Goal: Task Accomplishment & Management: Use online tool/utility

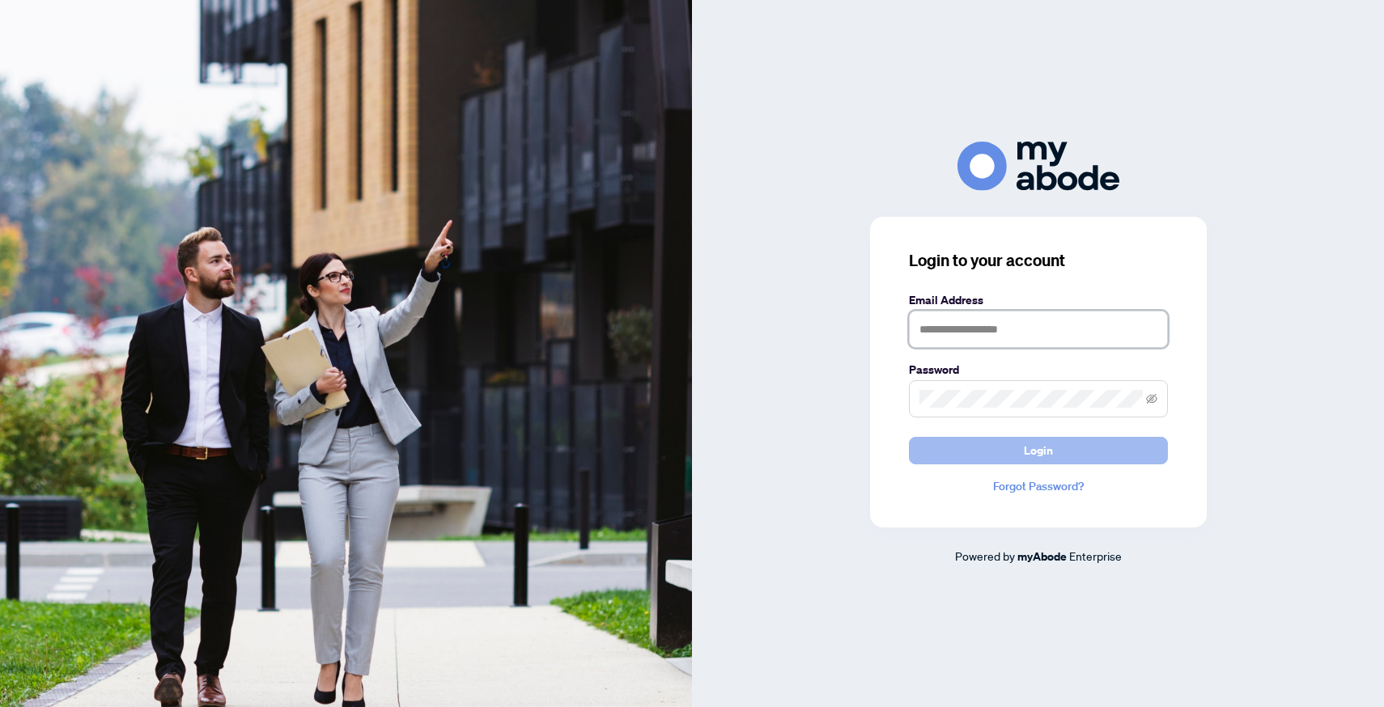
type input "**********"
click at [966, 458] on button "Login" at bounding box center [1038, 451] width 259 height 28
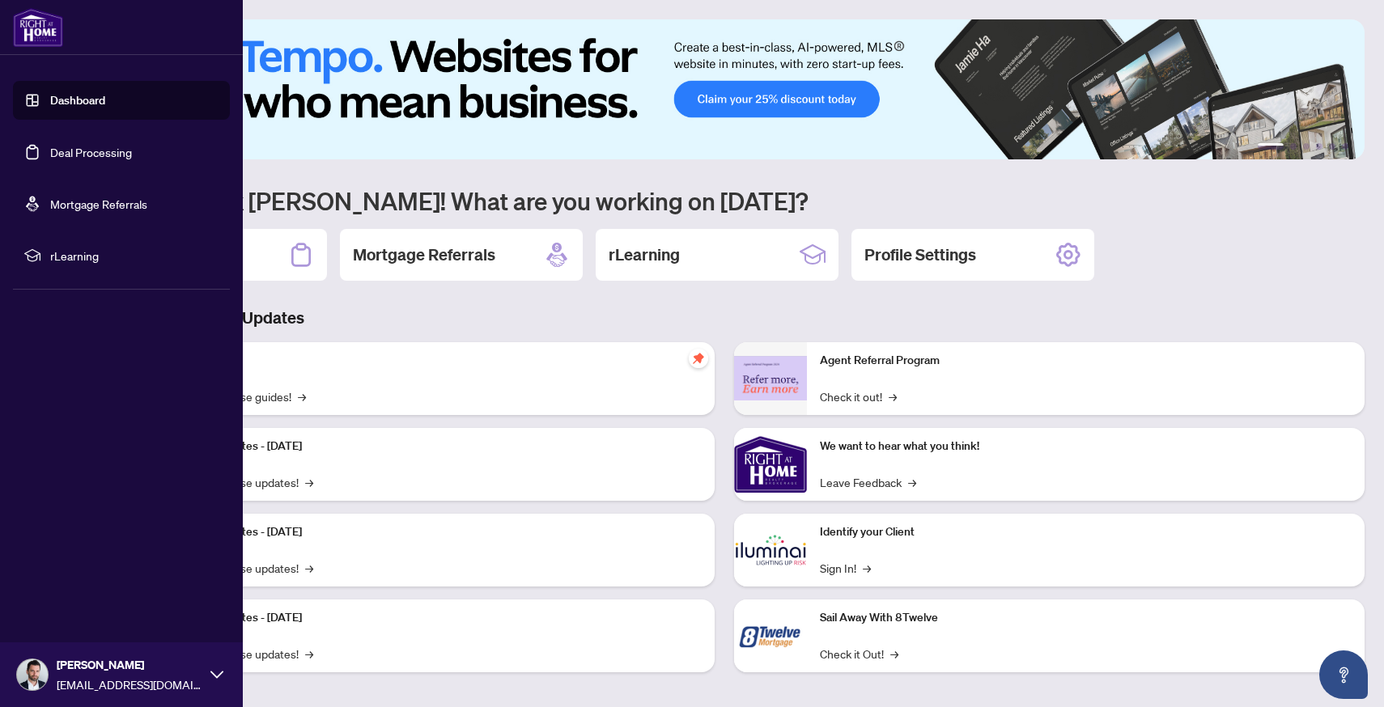
click at [50, 151] on link "Deal Processing" at bounding box center [91, 152] width 82 height 15
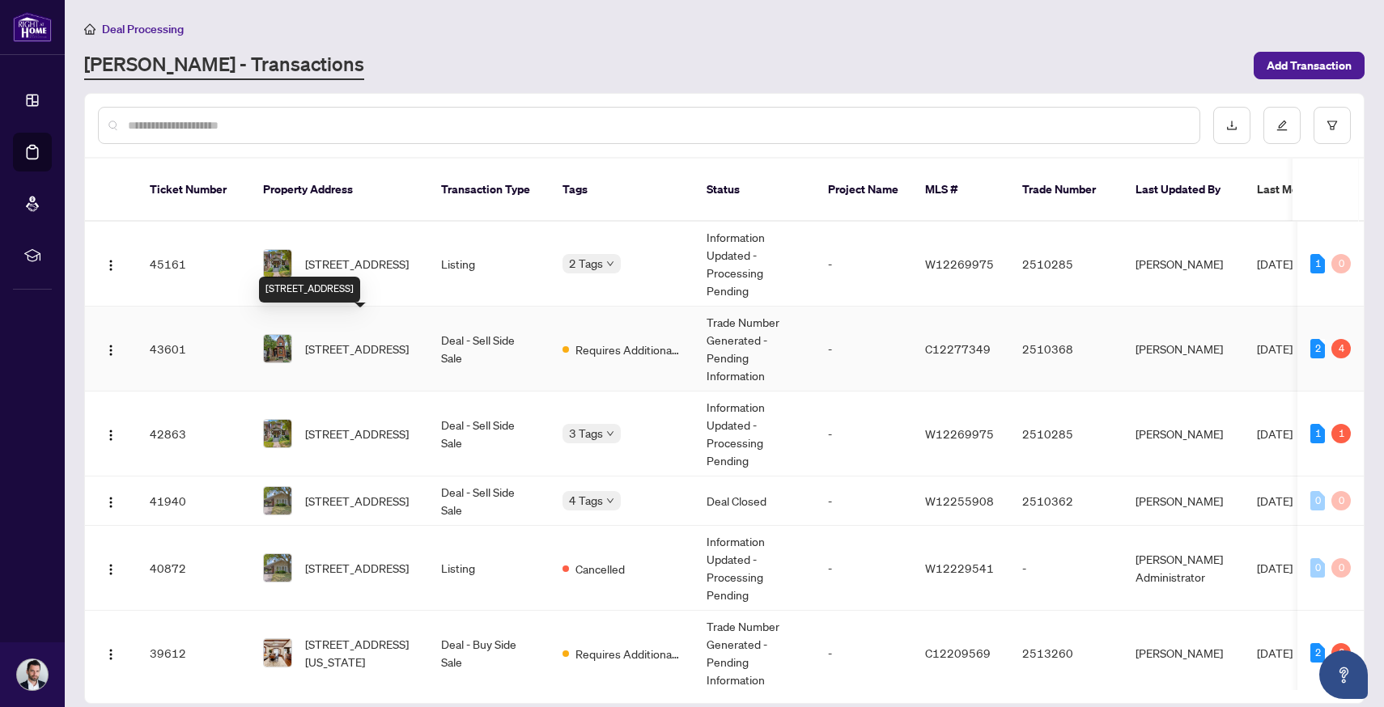
click at [337, 340] on span "[STREET_ADDRESS]" at bounding box center [357, 349] width 104 height 18
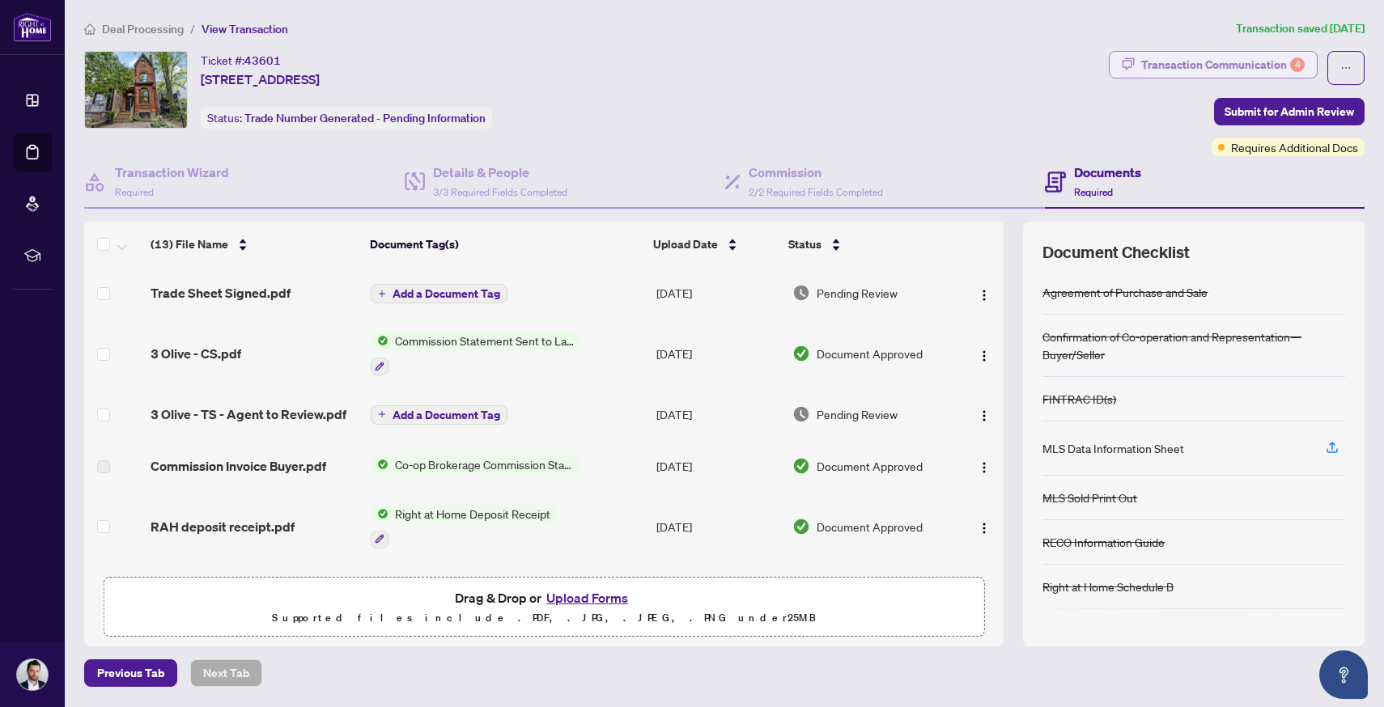
click at [1186, 63] on div "Transaction Communication 4" at bounding box center [1222, 65] width 163 height 26
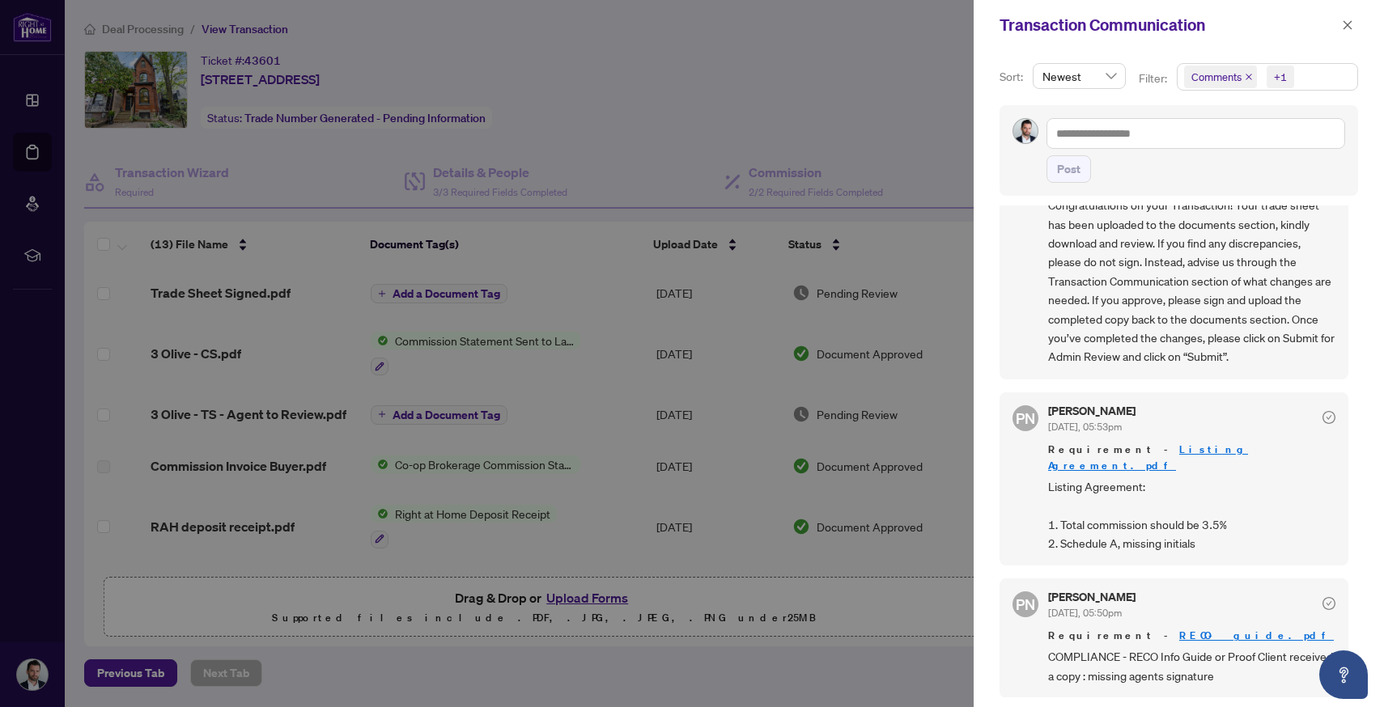
scroll to position [301, 0]
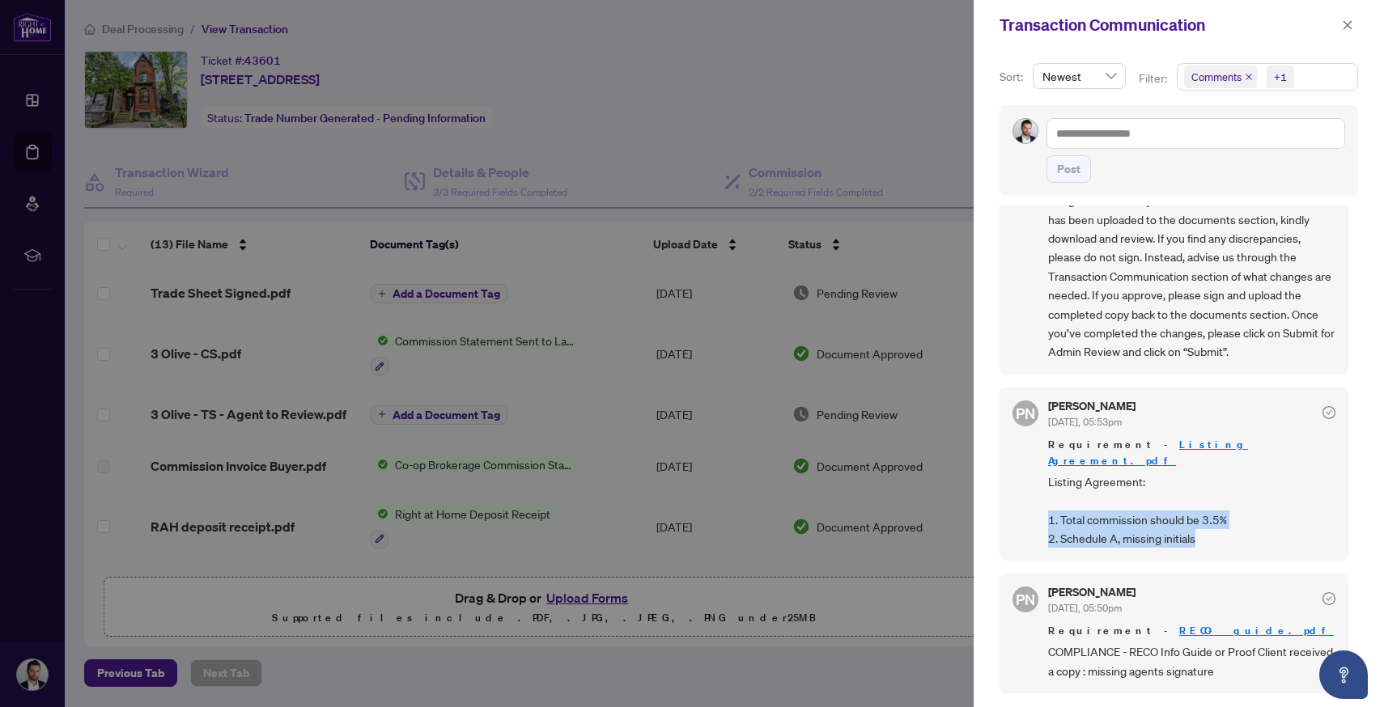
drag, startPoint x: 1050, startPoint y: 502, endPoint x: 1240, endPoint y: 528, distance: 191.1
click at [1240, 529] on div "PN Paula Nguyen Aug/20/2025, 05:53pm Requirement - Listing Agreement.pdf Listin…" at bounding box center [1174, 475] width 349 height 174
copy span "1. Total commission should be 3.5% 2. Schedule A, missing initials"
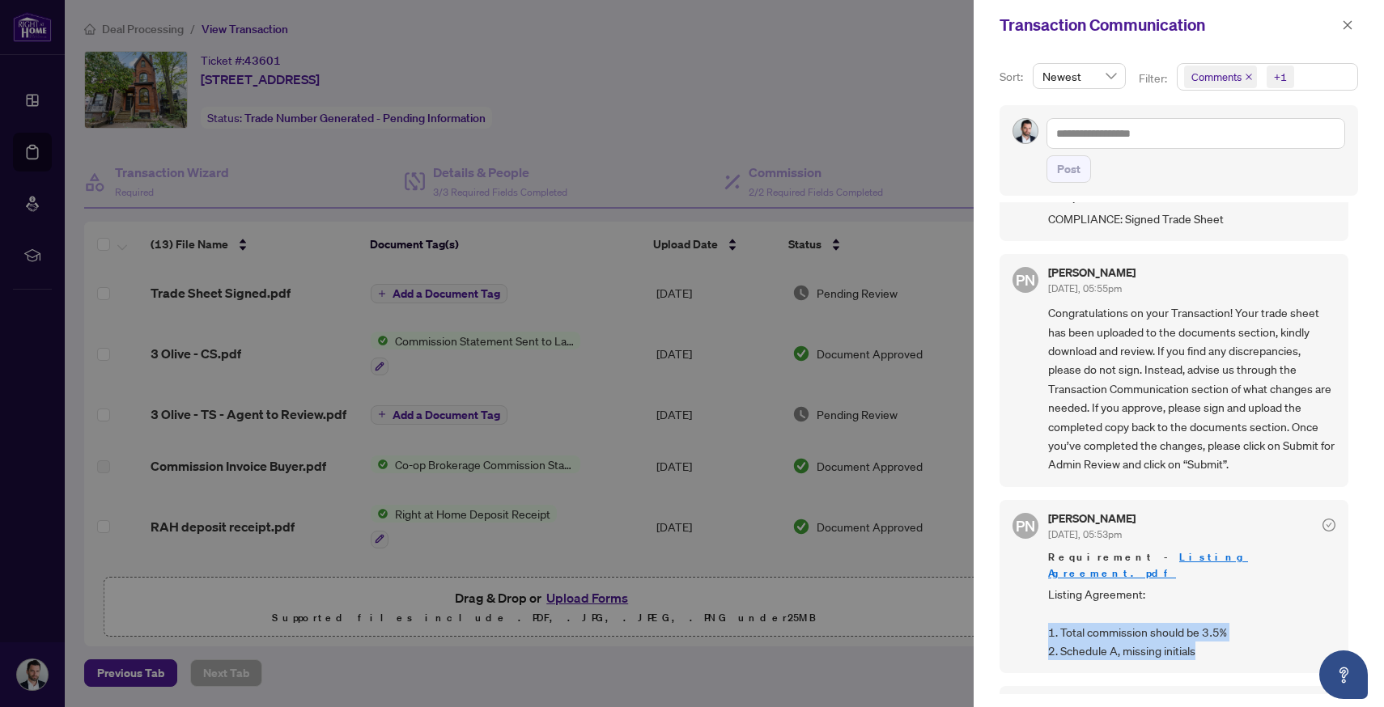
scroll to position [0, 0]
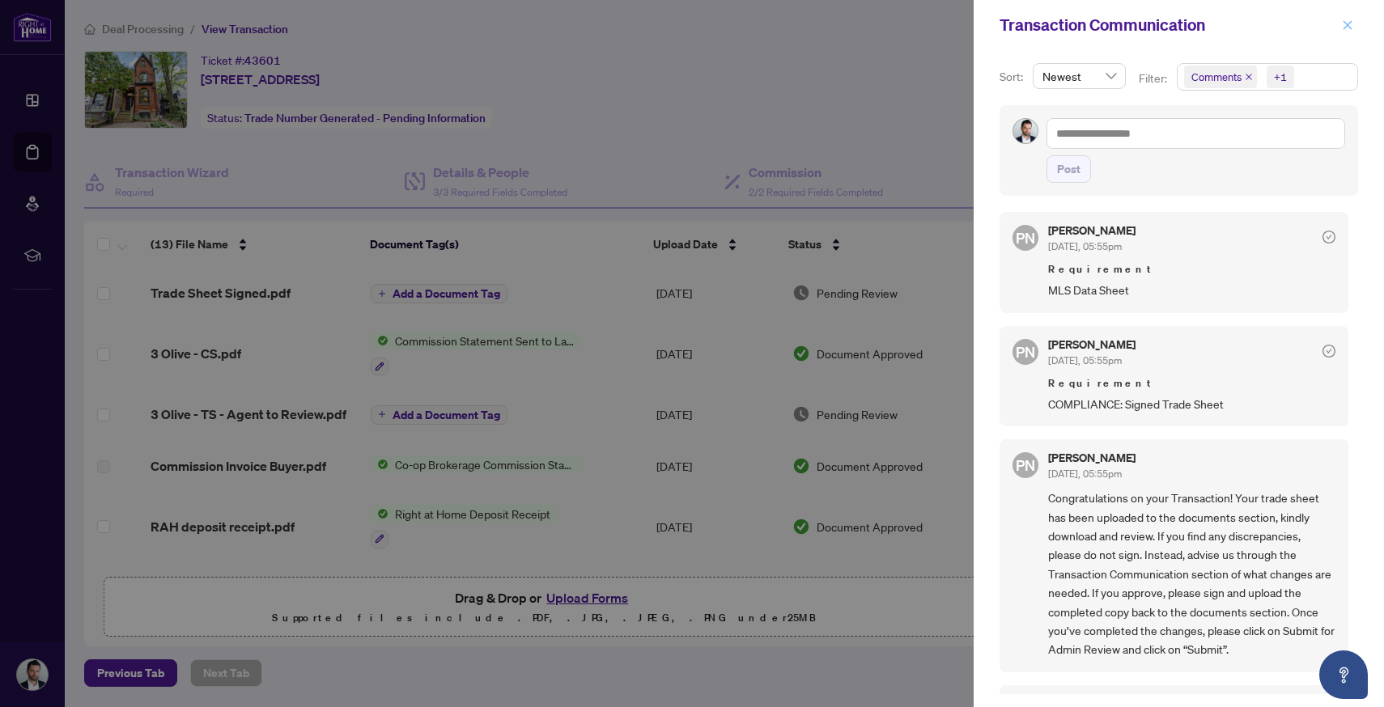
click at [1350, 26] on icon "close" at bounding box center [1347, 24] width 11 height 11
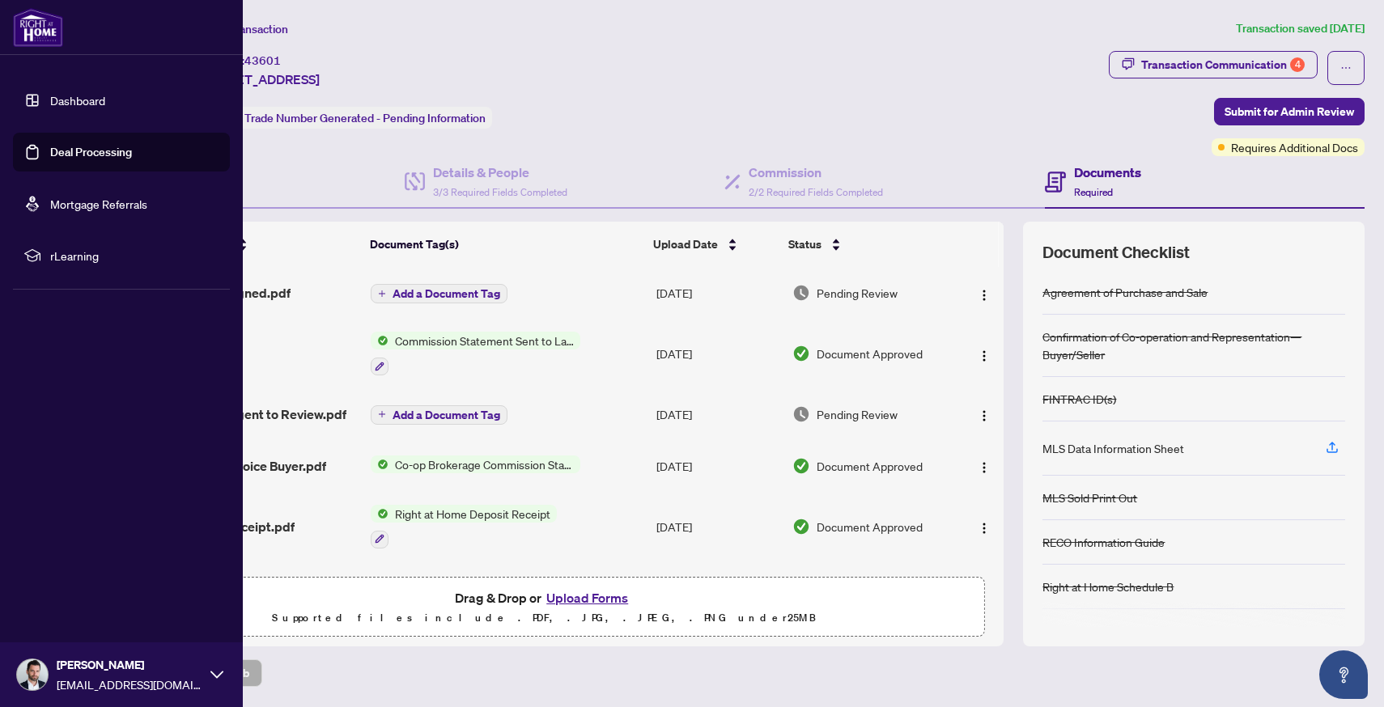
click at [58, 146] on link "Deal Processing" at bounding box center [91, 152] width 82 height 15
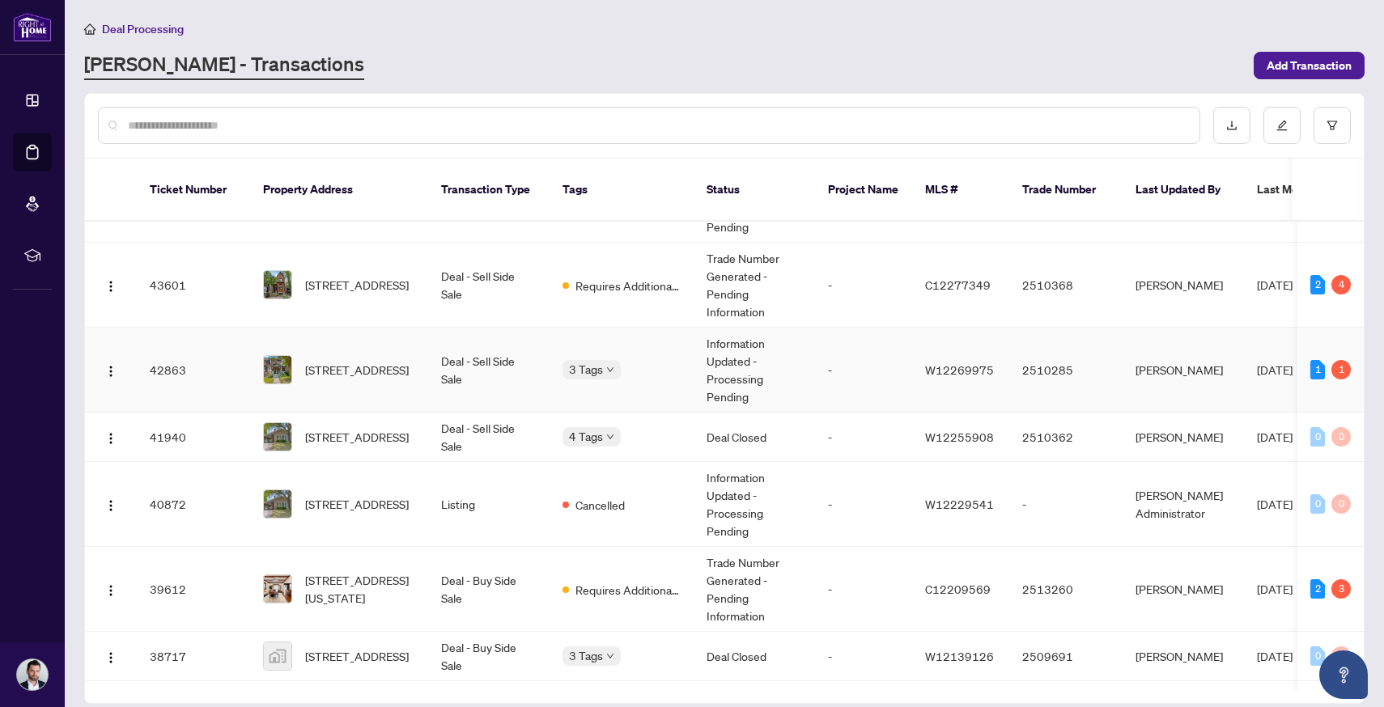
scroll to position [109, 0]
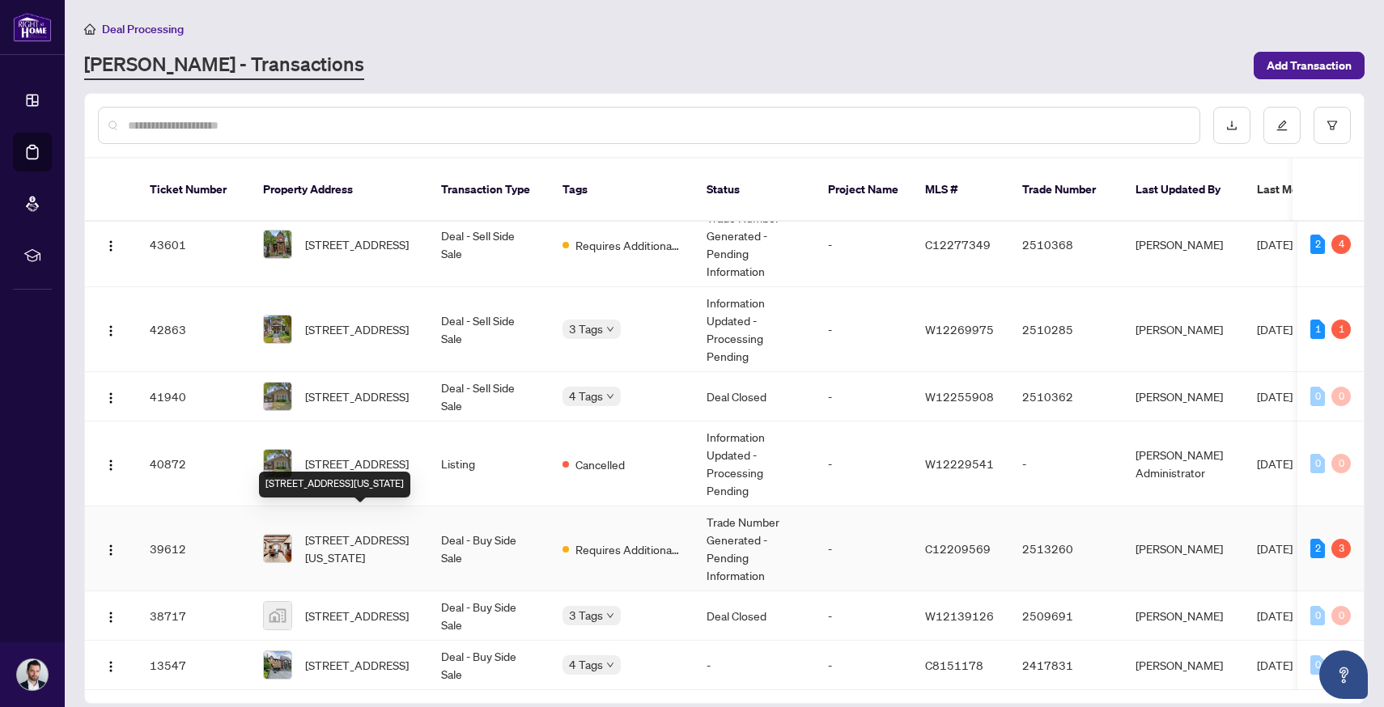
click at [343, 531] on span "10 Vermont Ave, Toronto, Ontario M6G 1X7, Canada" at bounding box center [360, 549] width 110 height 36
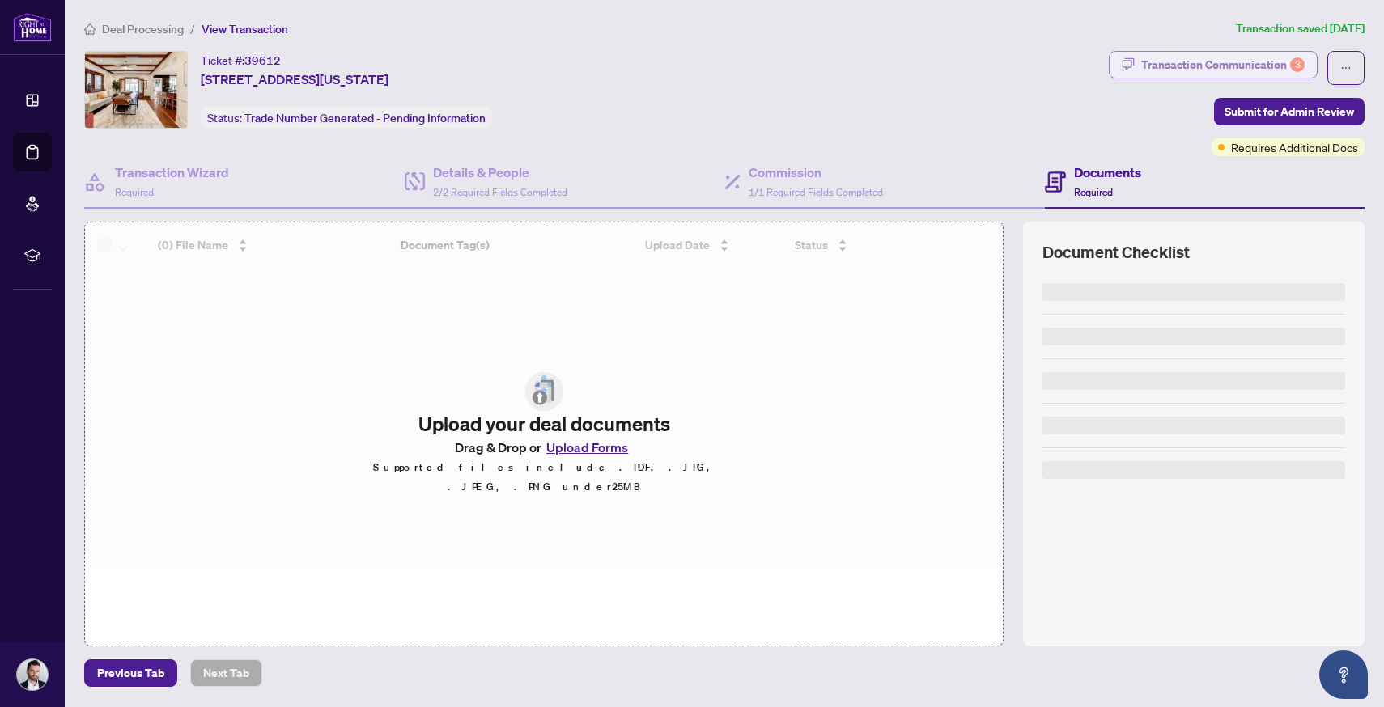
click at [1245, 62] on div "Transaction Communication 3" at bounding box center [1222, 65] width 163 height 26
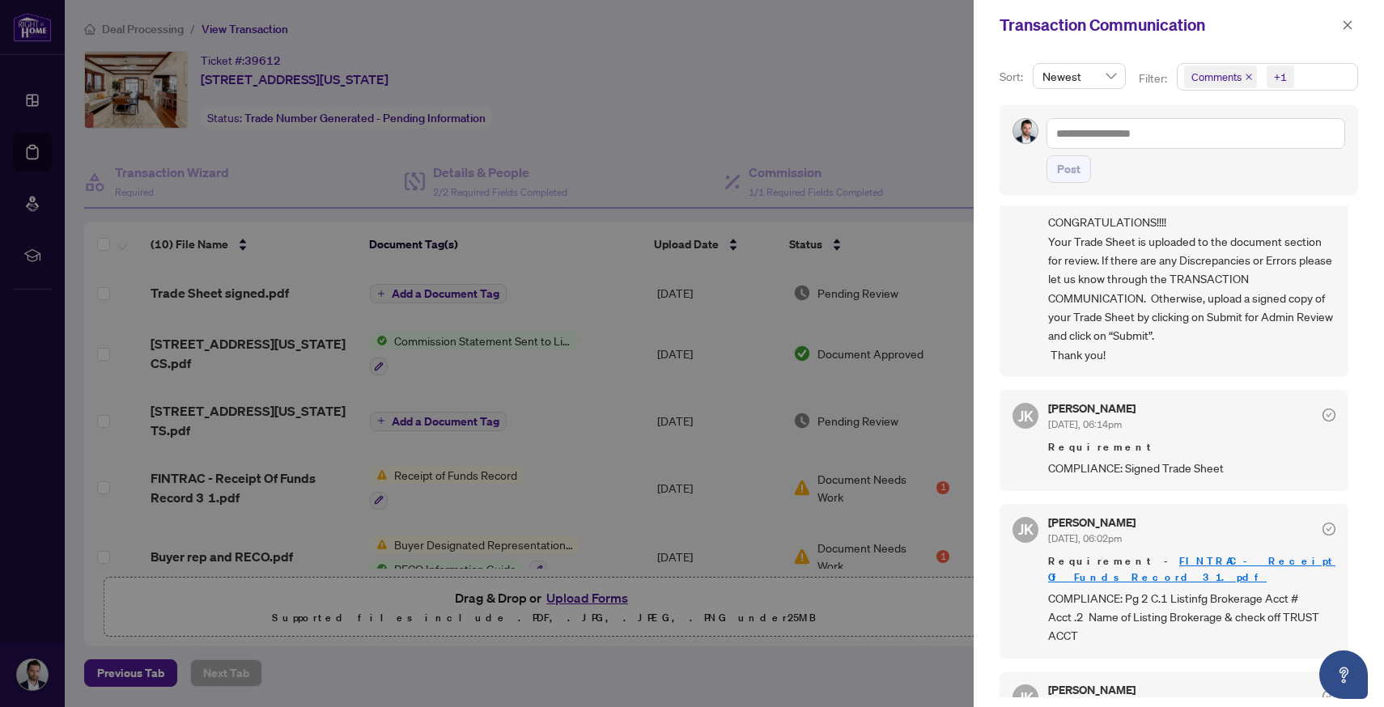
scroll to position [163, 0]
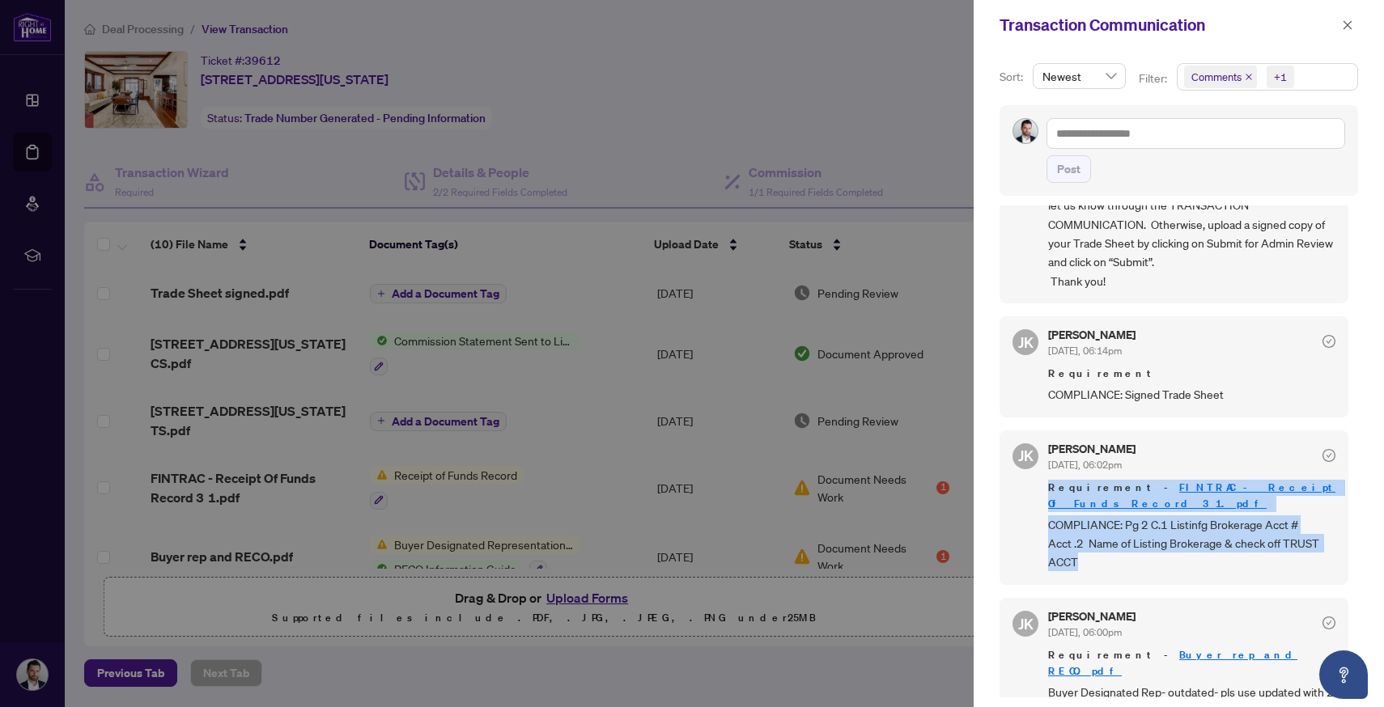
drag, startPoint x: 1047, startPoint y: 485, endPoint x: 1087, endPoint y: 545, distance: 72.5
click at [1087, 545] on div "JK Jaye Khosravi Aug/21/2025, 06:02pm Requirement - FINTRAC - Receipt Of Funds …" at bounding box center [1174, 508] width 349 height 155
copy div "Requirement - FINTRAC - Receipt Of Funds Record 3 1.pdf COMPLIANCE: Pg 2 C.1 Li…"
